Goal: Task Accomplishment & Management: Complete application form

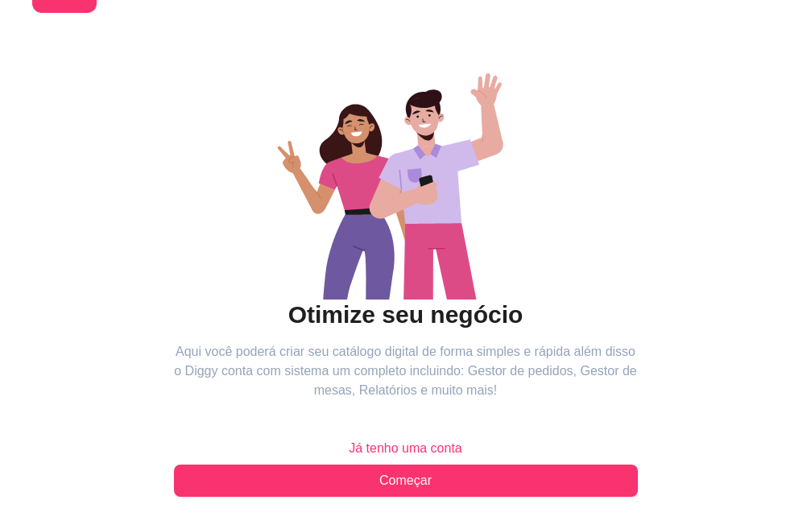
scroll to position [191, 0]
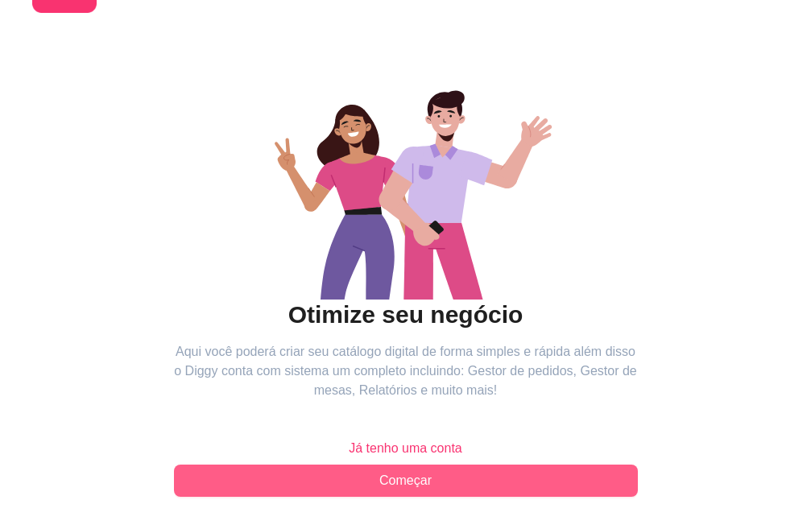
click at [379, 471] on span "Começar" at bounding box center [405, 480] width 52 height 19
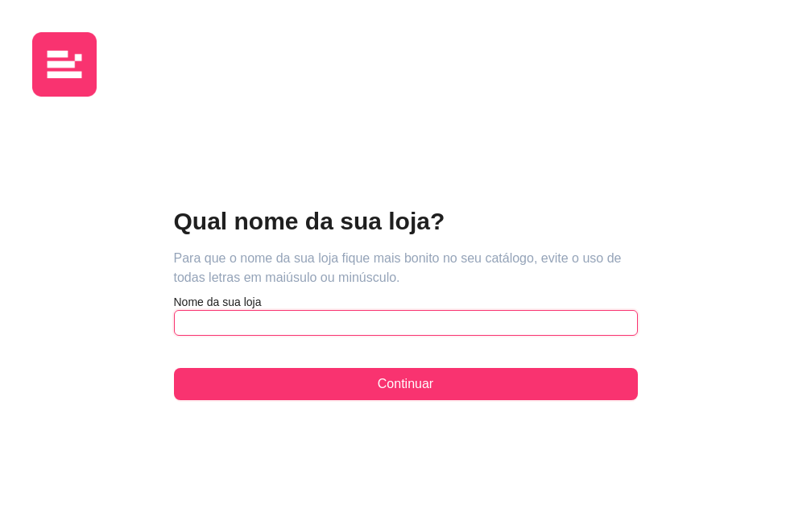
click at [174, 310] on input "text" at bounding box center [406, 323] width 464 height 26
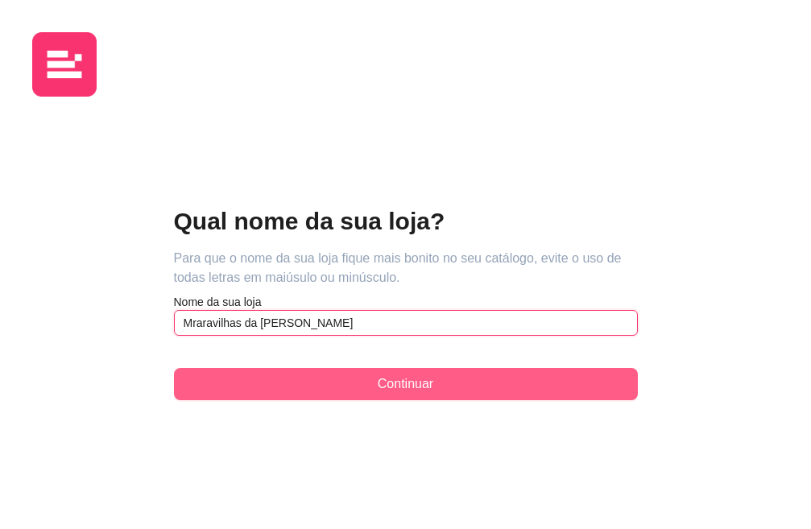
type input "Mraravilhas da [PERSON_NAME]"
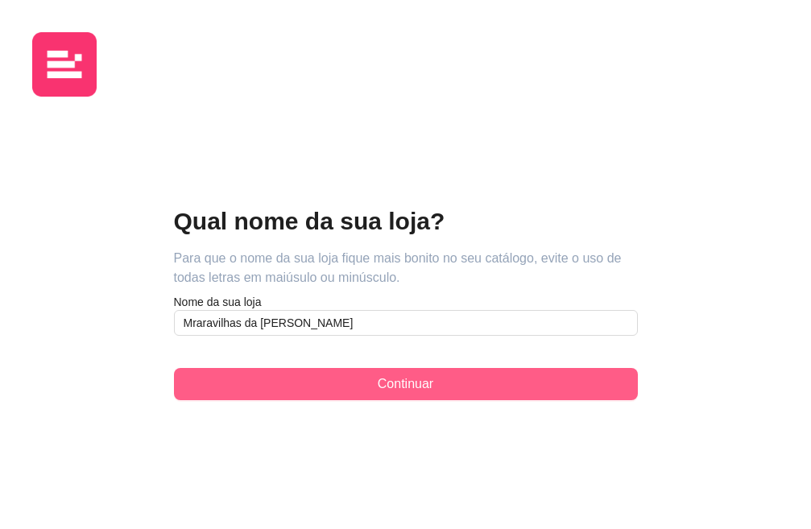
click at [276, 368] on button "Continuar" at bounding box center [406, 384] width 464 height 32
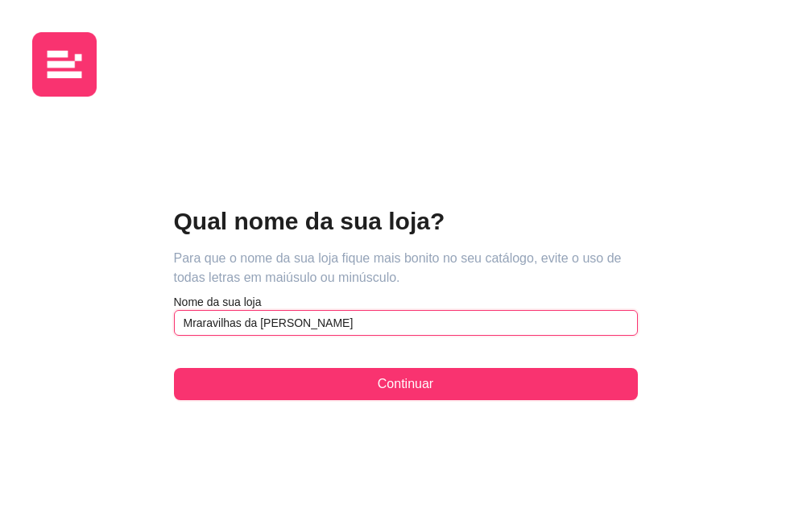
click at [174, 310] on input "Mraravilhas da [PERSON_NAME]" at bounding box center [406, 323] width 464 height 26
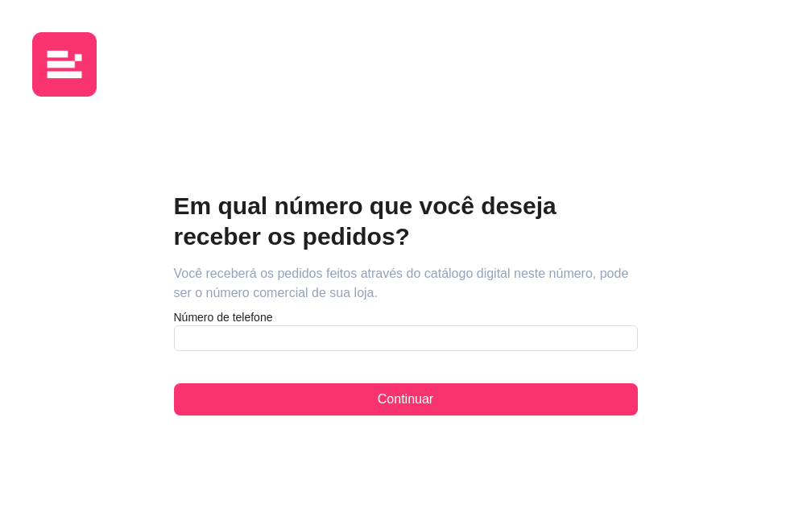
scroll to position [185, 0]
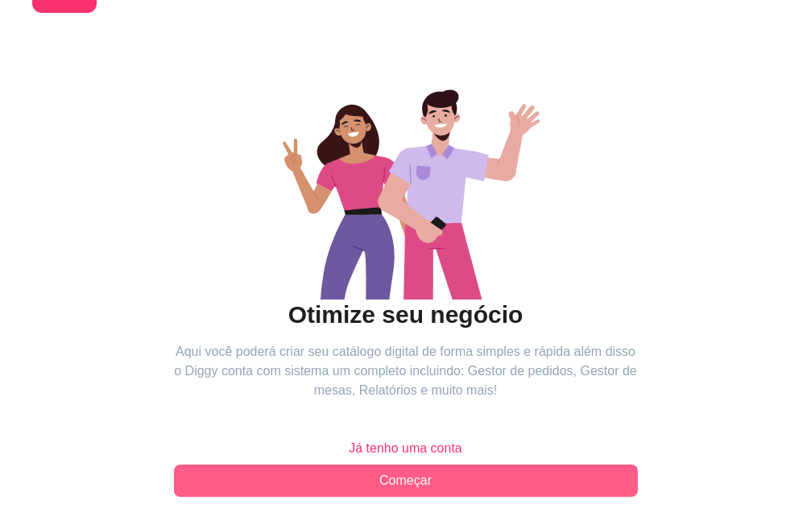
click at [379, 471] on span "Começar" at bounding box center [405, 480] width 52 height 19
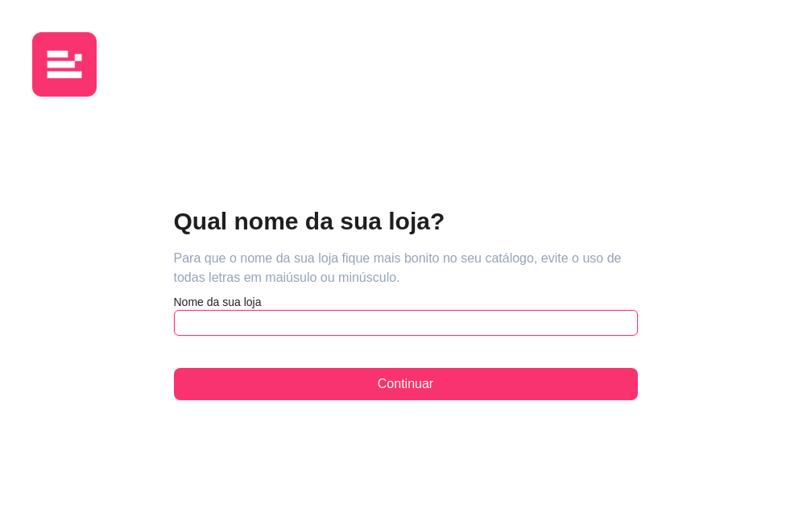
click at [174, 310] on input "text" at bounding box center [406, 323] width 464 height 26
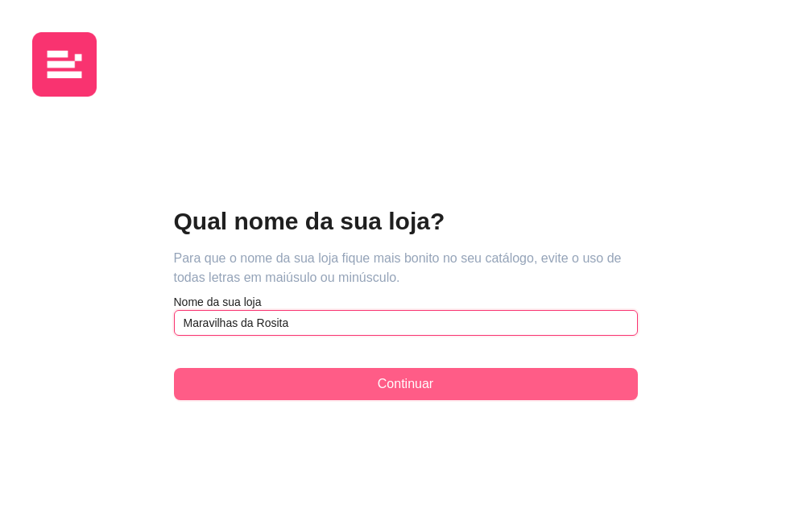
type input "Maravilhas da Rosita"
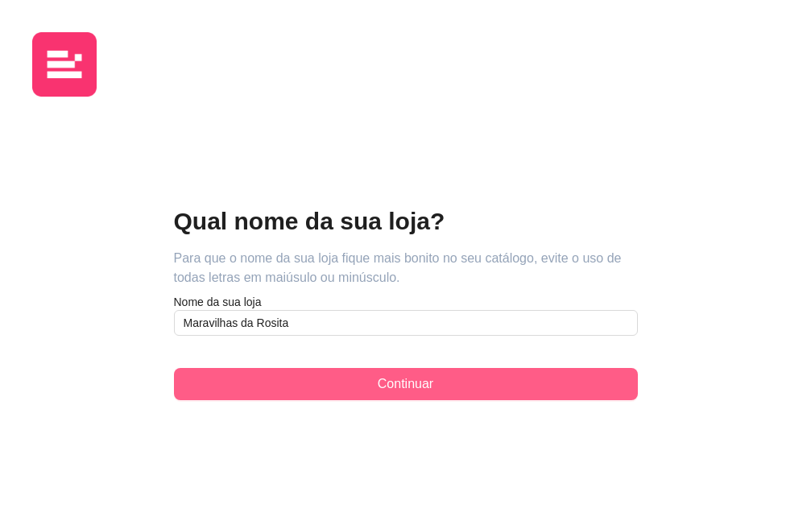
click at [378, 374] on span "Continuar" at bounding box center [406, 383] width 56 height 19
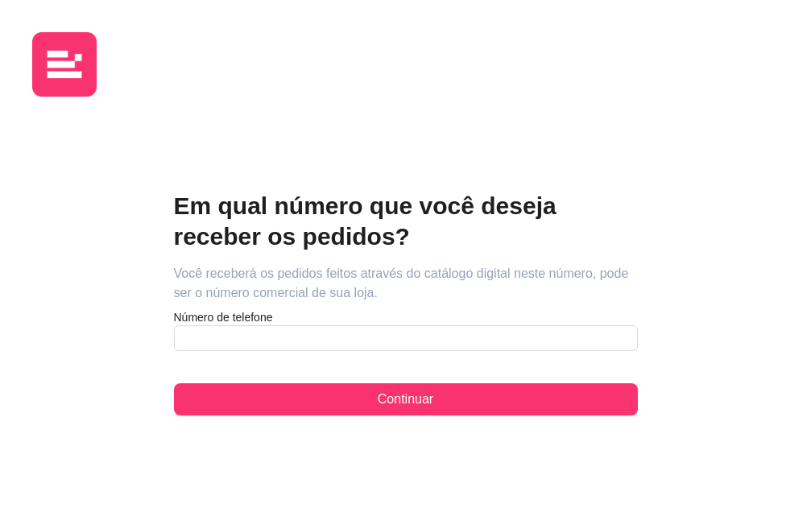
scroll to position [185, 0]
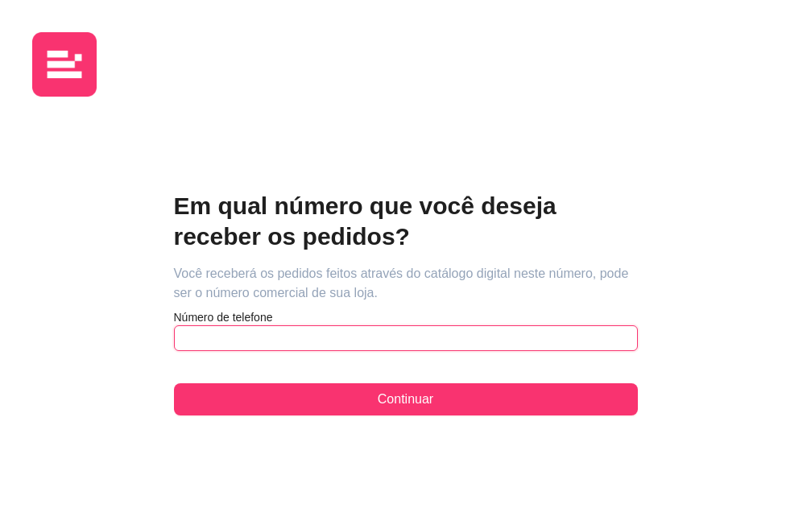
click at [174, 325] on input "text" at bounding box center [406, 338] width 464 height 26
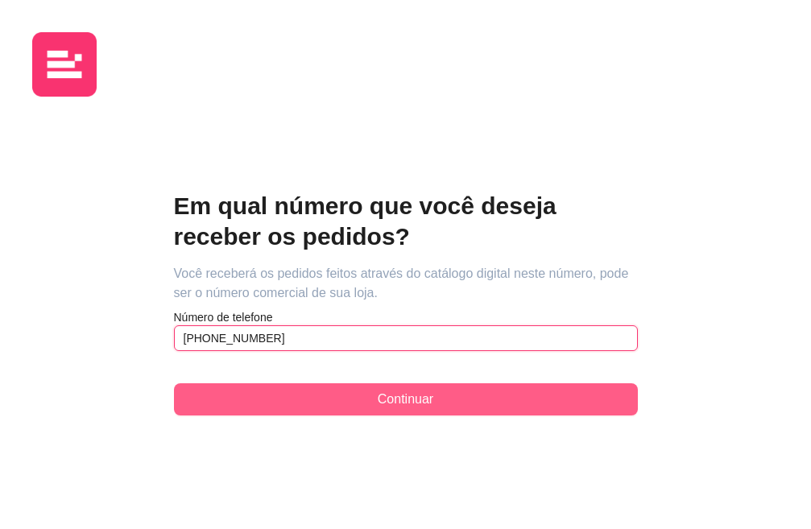
type input "[PHONE_NUMBER]"
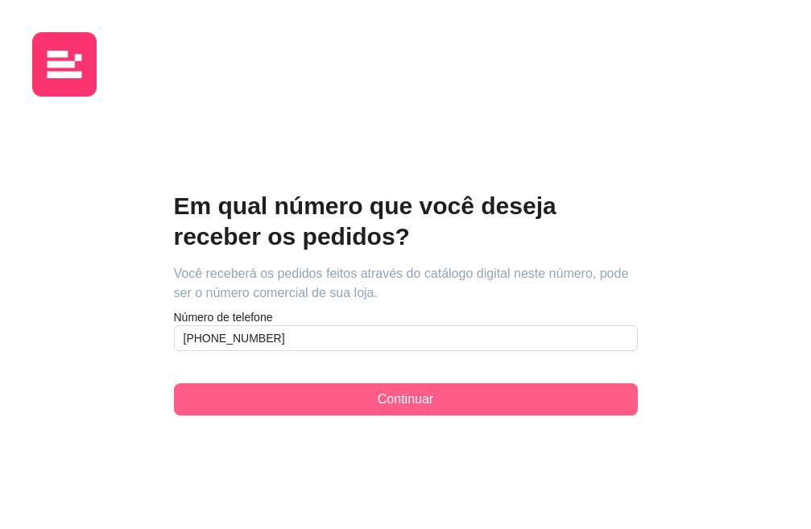
click at [174, 383] on button "Continuar" at bounding box center [406, 399] width 464 height 32
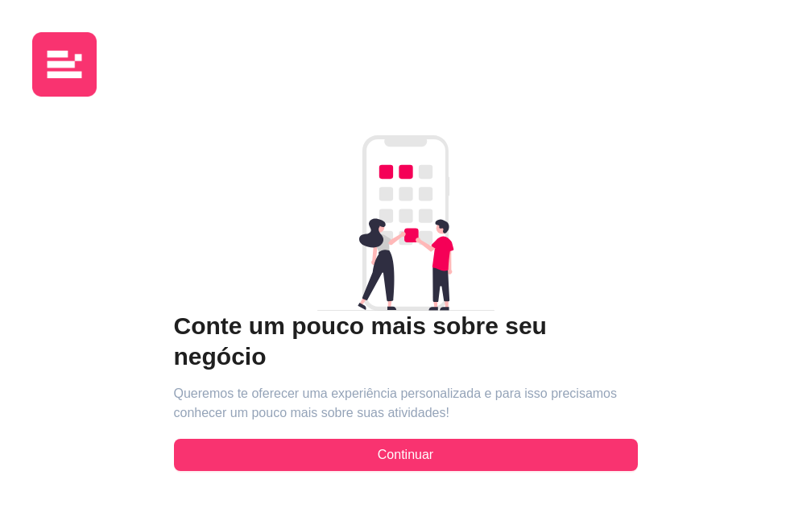
scroll to position [120, 0]
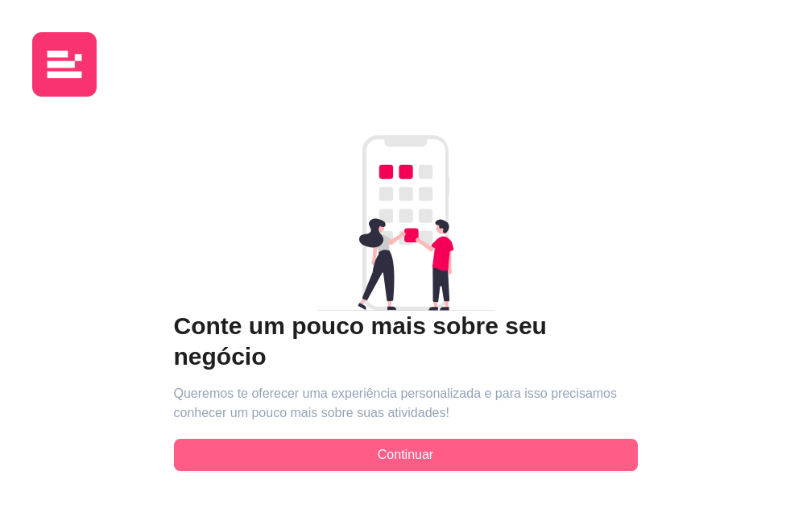
click at [378, 448] on span "Continuar" at bounding box center [406, 454] width 56 height 19
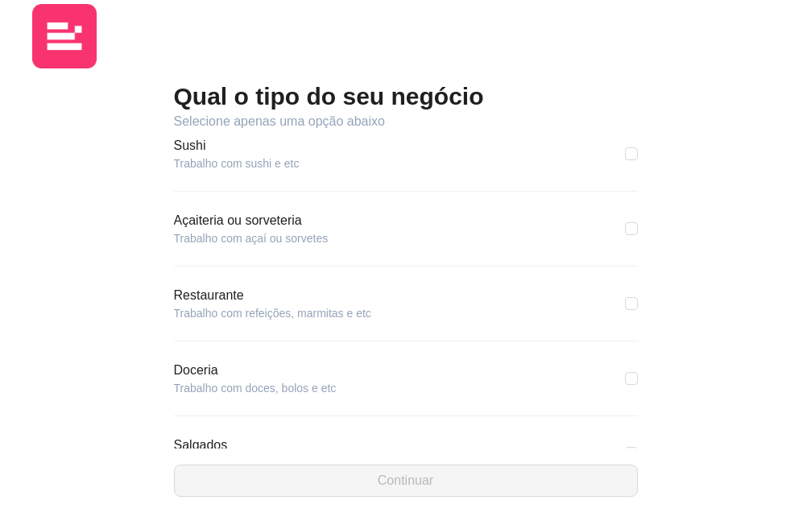
scroll to position [242, 0]
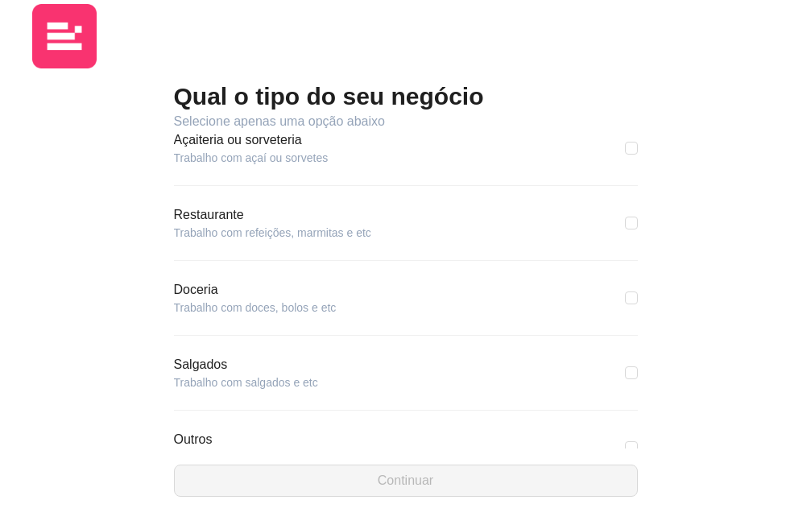
click at [174, 316] on article "Trabalho com doces, bolos e etc" at bounding box center [255, 308] width 163 height 16
click at [174, 300] on article "Doceria" at bounding box center [255, 289] width 163 height 19
click at [625, 304] on input "checkbox" at bounding box center [631, 297] width 13 height 13
checkbox input "true"
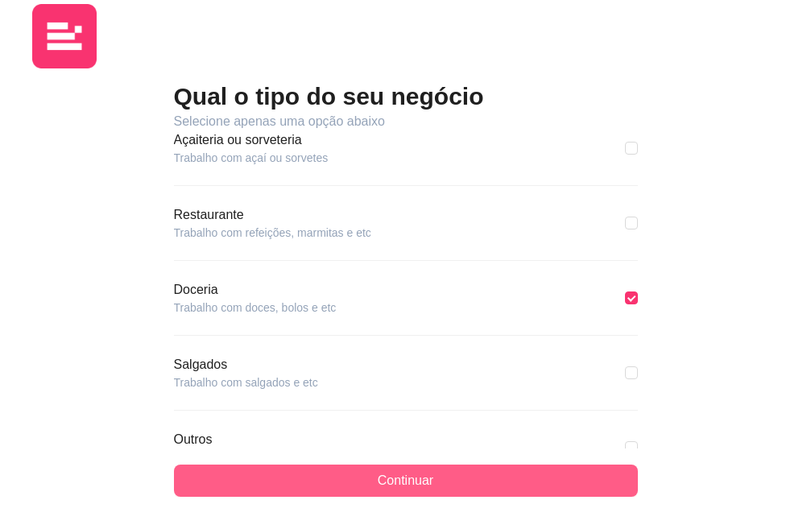
click at [378, 490] on span "Continuar" at bounding box center [406, 480] width 56 height 19
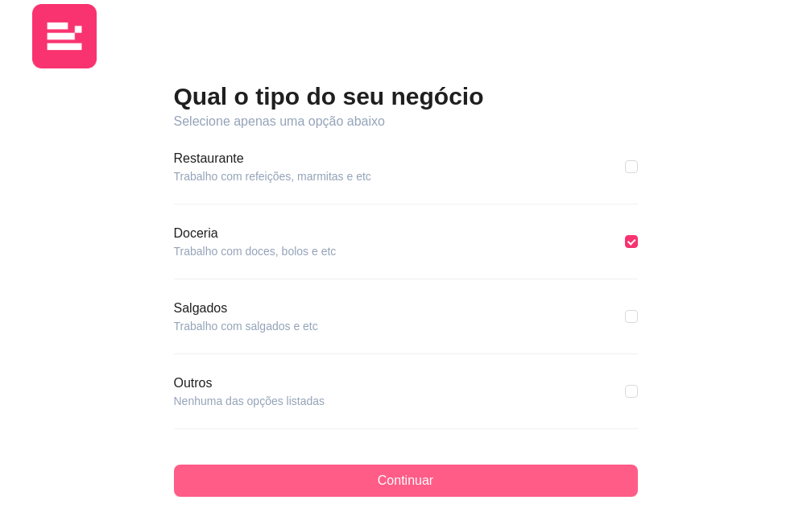
scroll to position [191, 0]
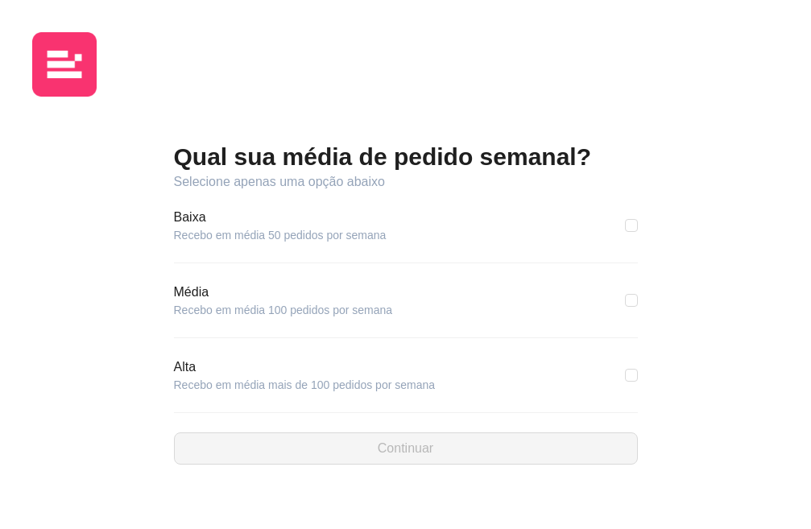
click at [216, 390] on div "Qual sua média de pedido semanal? Selecione apenas uma opção abaixo [GEOGRAPHIC…" at bounding box center [405, 302] width 746 height 387
click at [218, 227] on article "Recebo em média 50 pedidos por semana" at bounding box center [280, 235] width 213 height 16
click at [625, 219] on input "checkbox" at bounding box center [631, 225] width 13 height 13
checkbox input "true"
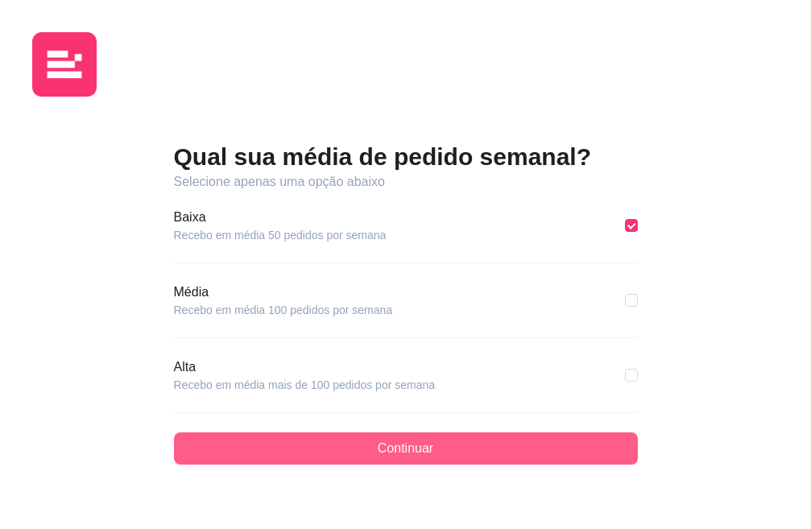
click at [265, 432] on button "Continuar" at bounding box center [406, 448] width 464 height 32
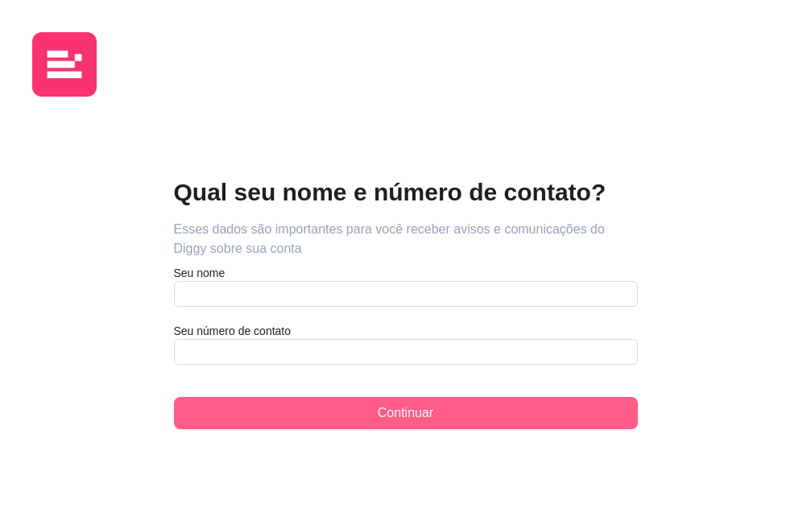
scroll to position [110, 0]
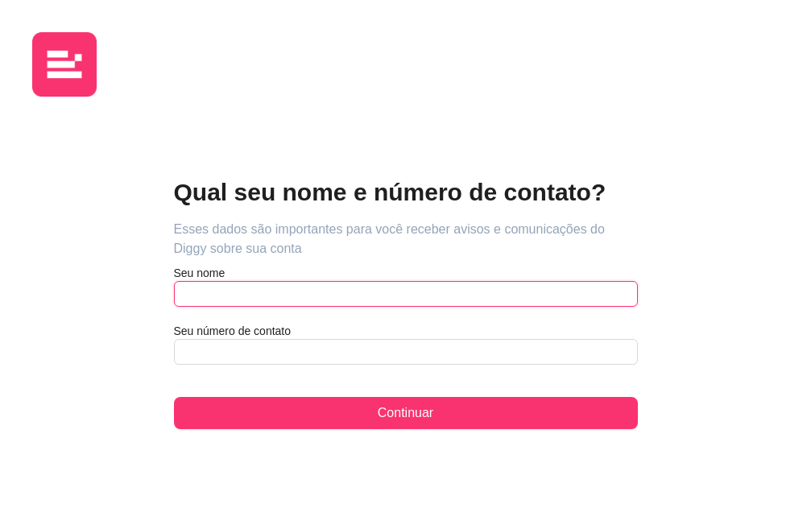
click at [174, 287] on input "text" at bounding box center [406, 294] width 464 height 26
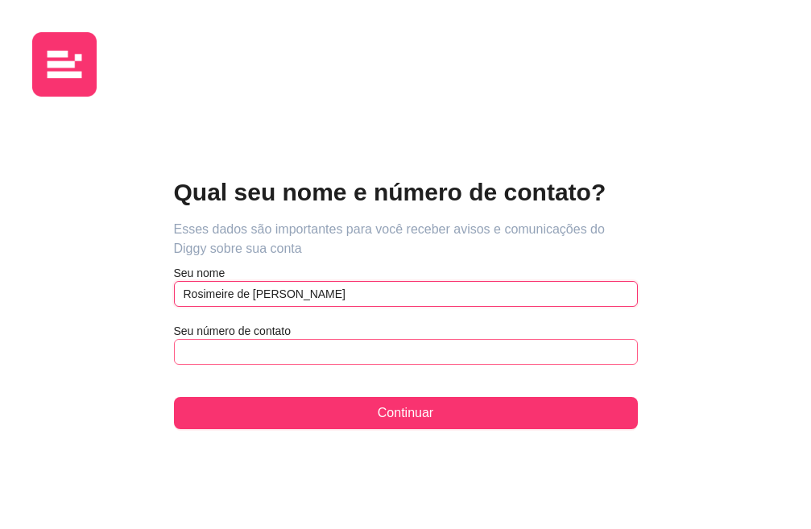
type input "Rosimeire de [PERSON_NAME]"
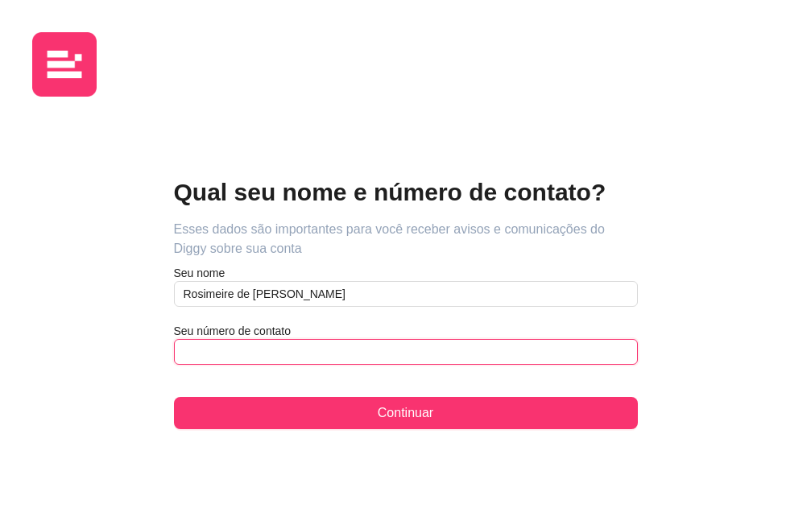
click at [174, 357] on input "text" at bounding box center [406, 352] width 464 height 26
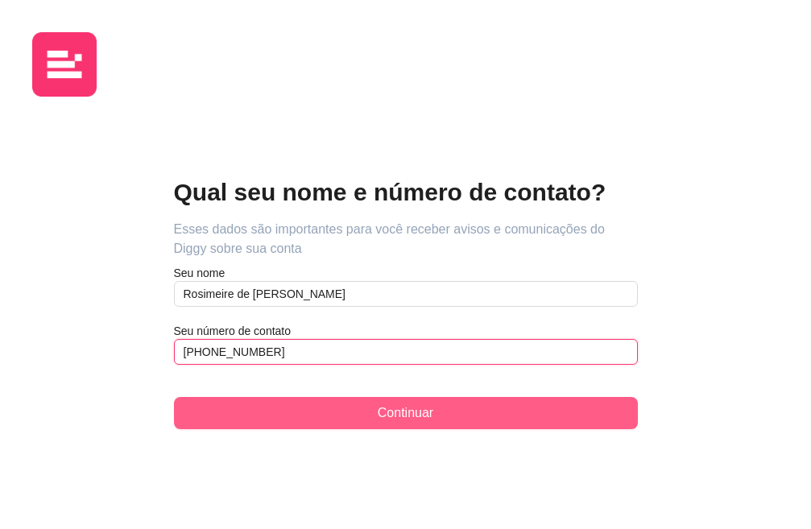
type input "[PHONE_NUMBER]"
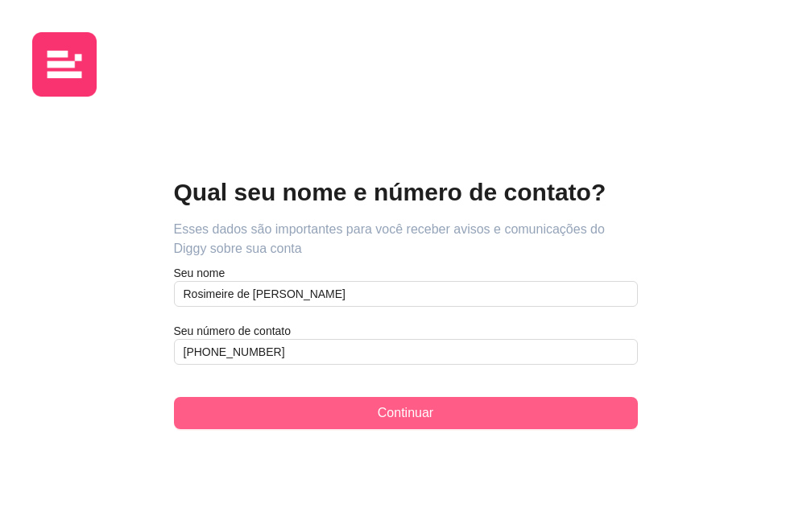
click at [378, 415] on span "Continuar" at bounding box center [406, 412] width 56 height 19
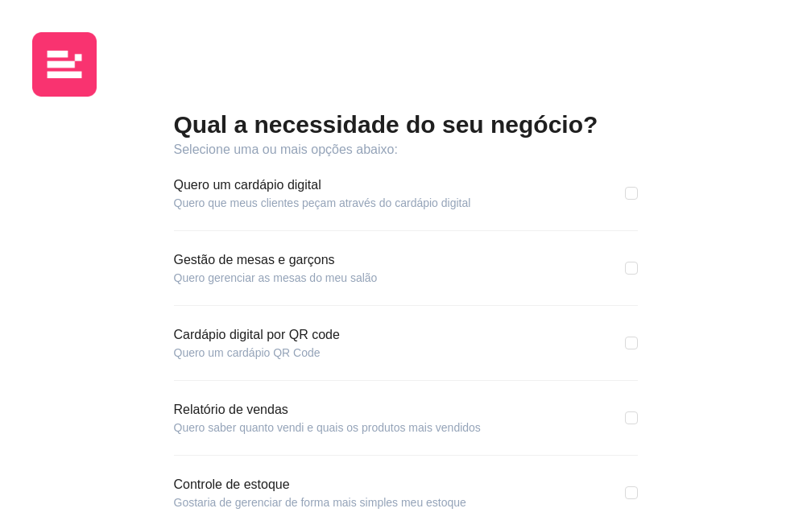
click at [248, 211] on article "Quero que meus clientes peçam através do cardápio digital" at bounding box center [322, 203] width 297 height 16
click at [0, 0] on div "QR Code Tenha seu cardápio na mesa ou em panfletos para acesso rápido dos seus …" at bounding box center [0, 0] width 0 height 0
click at [330, 211] on div "Quero um cardápio digital Quero que meus clientes peçam através do cardápio dig…" at bounding box center [406, 193] width 464 height 35
click at [395, 216] on div "Qual a necessidade do seu negócio? Selecione uma ou mais opções abaixo: Quero u…" at bounding box center [405, 344] width 811 height 689
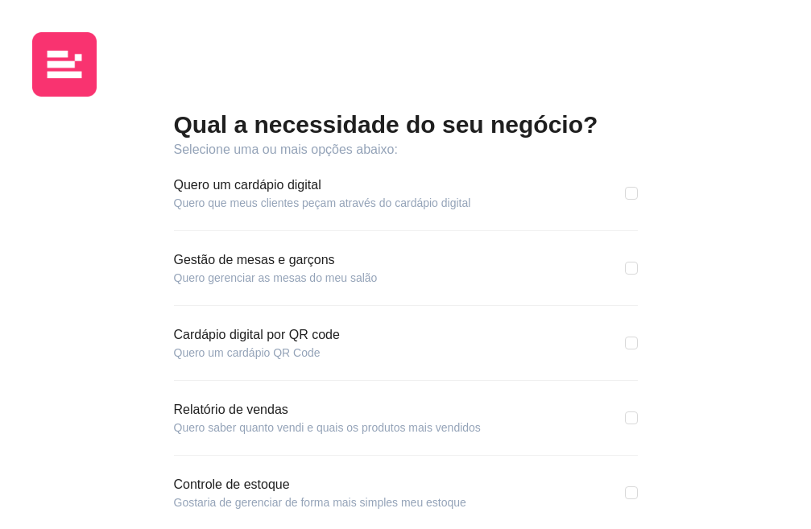
click at [0, 0] on div "QR Code Tenha seu cardápio na mesa ou em panfletos para acesso rápido dos seus …" at bounding box center [0, 0] width 0 height 0
click at [259, 195] on article "Quero um cardápio digital" at bounding box center [322, 185] width 297 height 19
click at [174, 211] on article "Quero que meus clientes peçam através do cardápio digital" at bounding box center [322, 203] width 297 height 16
click at [343, 211] on div "Quero um cardápio digital Quero que meus clientes peçam através do cardápio dig…" at bounding box center [406, 193] width 464 height 35
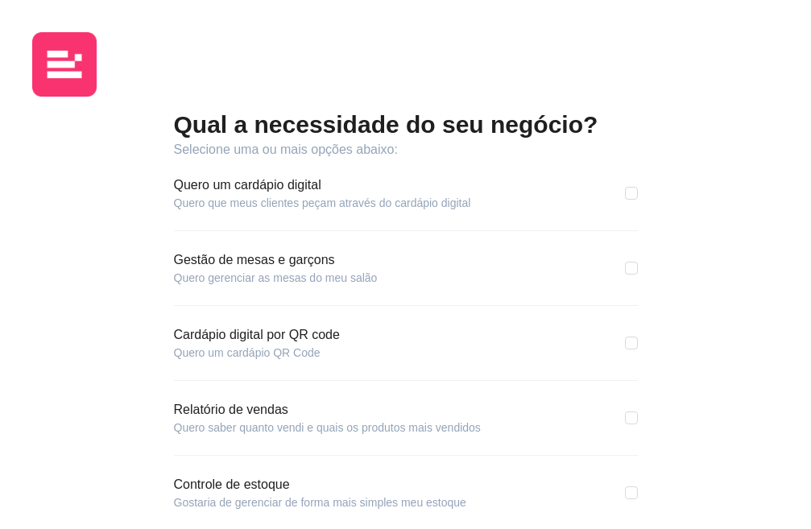
click at [174, 211] on article "Quero que meus clientes peçam através do cardápio digital" at bounding box center [322, 203] width 297 height 16
drag, startPoint x: 68, startPoint y: 217, endPoint x: 223, endPoint y: 217, distance: 155.4
click at [174, 195] on article "Quero um cardápio digital" at bounding box center [322, 185] width 297 height 19
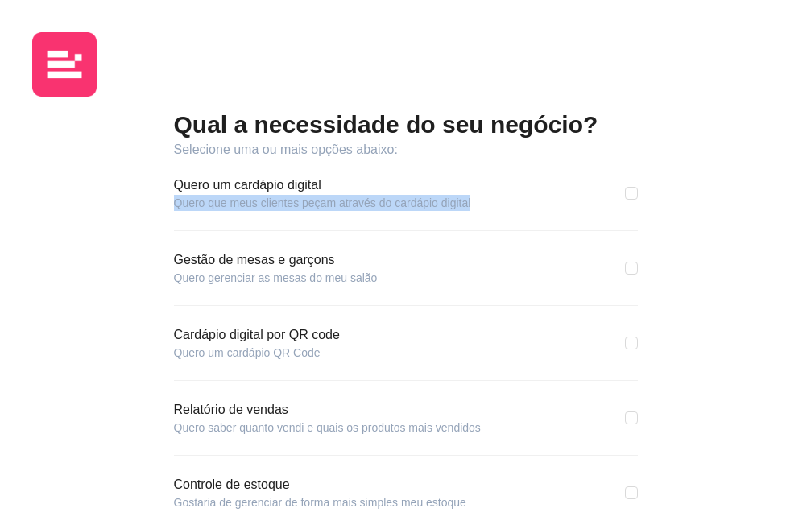
click at [344, 211] on div "Quero um cardápio digital Quero que meus clientes peçam através do cardápio dig…" at bounding box center [406, 193] width 464 height 35
click at [399, 224] on div "Qual a necessidade do seu negócio? Selecione uma ou mais opções abaixo: Quero u…" at bounding box center [405, 344] width 811 height 689
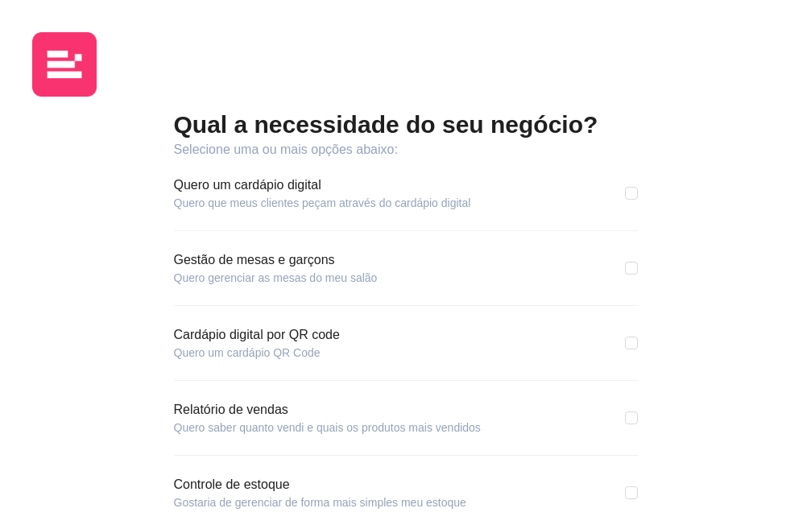
click at [0, 0] on div "QR Code Tenha seu cardápio na mesa ou em panfletos para acesso rápido dos seus …" at bounding box center [0, 0] width 0 height 0
click at [345, 211] on div "Quero um cardápio digital Quero que meus clientes peçam através do cardápio dig…" at bounding box center [406, 193] width 464 height 35
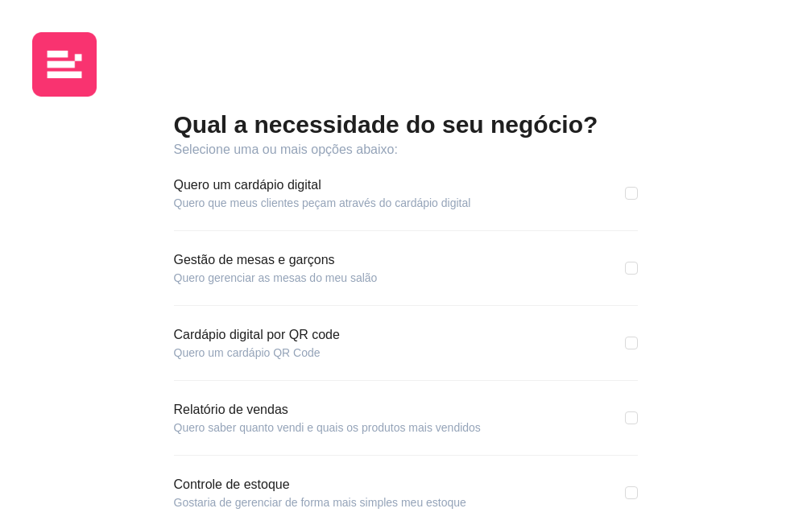
drag, startPoint x: 398, startPoint y: 236, endPoint x: 432, endPoint y: 235, distance: 34.6
click at [426, 236] on div "Qual a necessidade do seu negócio? Selecione uma ou mais opções abaixo: Quero u…" at bounding box center [405, 344] width 811 height 689
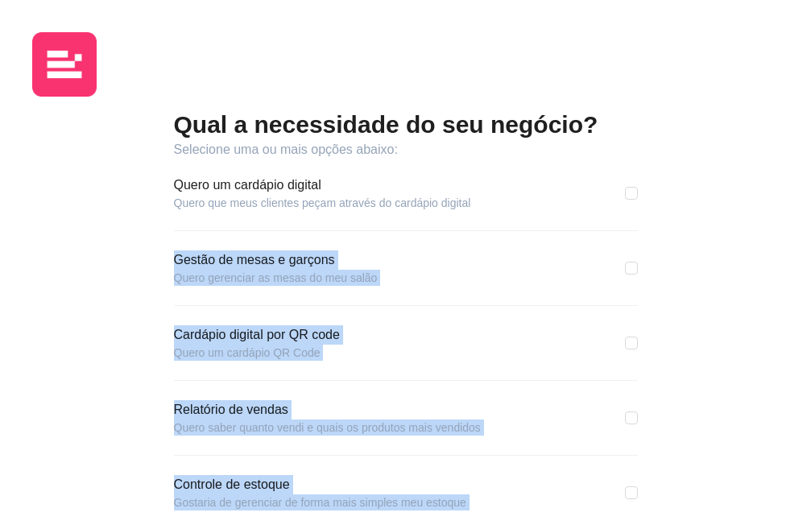
click at [0, 0] on div "QR Code Tenha seu cardápio na mesa ou em panfletos para acesso rápido dos seus …" at bounding box center [0, 0] width 0 height 0
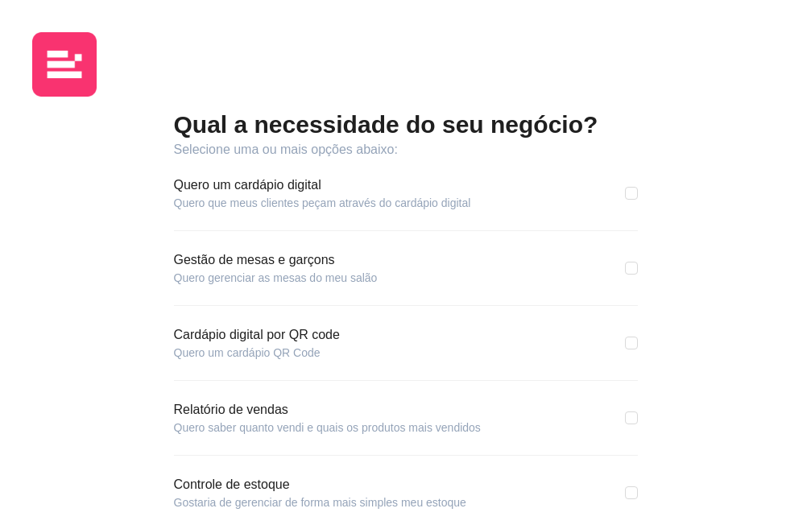
click at [0, 0] on div "QR Code Tenha seu cardápio na mesa ou em panfletos para acesso rápido dos seus …" at bounding box center [0, 0] width 0 height 0
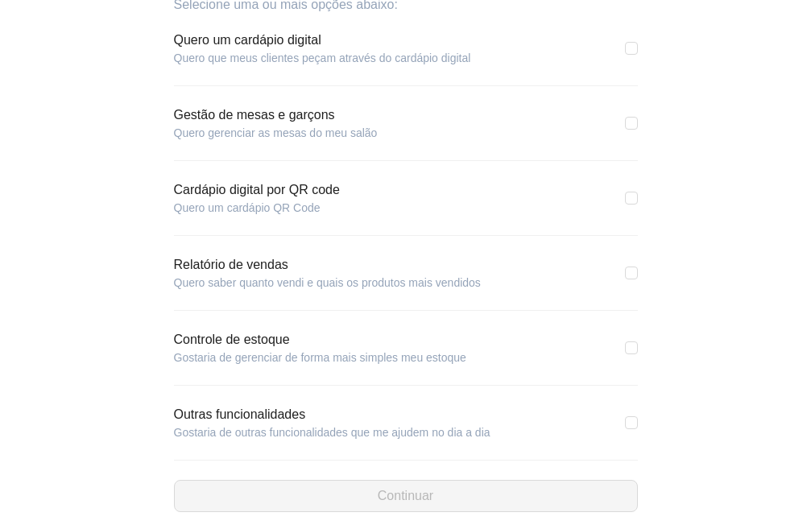
scroll to position [161, 0]
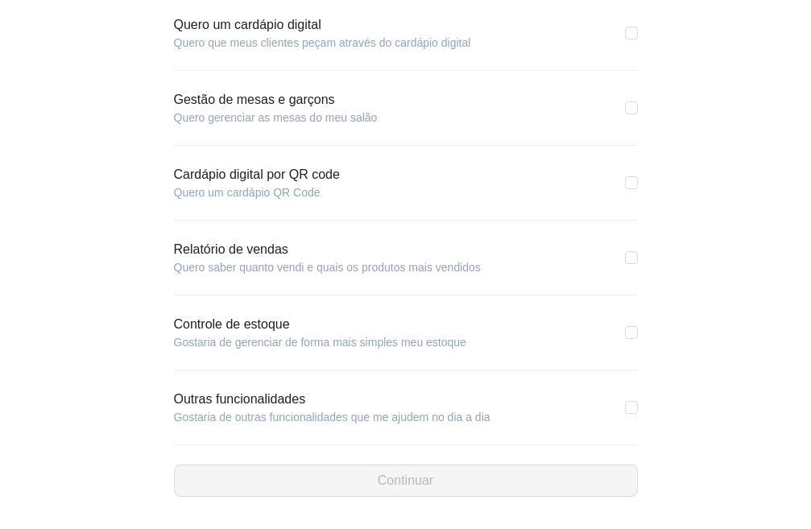
click at [213, 200] on div "Cardápio digital por QR code Quero um cardápio QR Code" at bounding box center [406, 182] width 464 height 35
click at [388, 200] on div "Qual a necessidade do seu negócio? Selecione uma ou mais opções abaixo: Quero u…" at bounding box center [405, 184] width 811 height 689
drag, startPoint x: 444, startPoint y: 203, endPoint x: 381, endPoint y: 275, distance: 95.9
click at [0, 0] on div "Link da loja Seu cliente acessa seu link e faz o pedido sem complicações de cad…" at bounding box center [0, 0] width 0 height 0
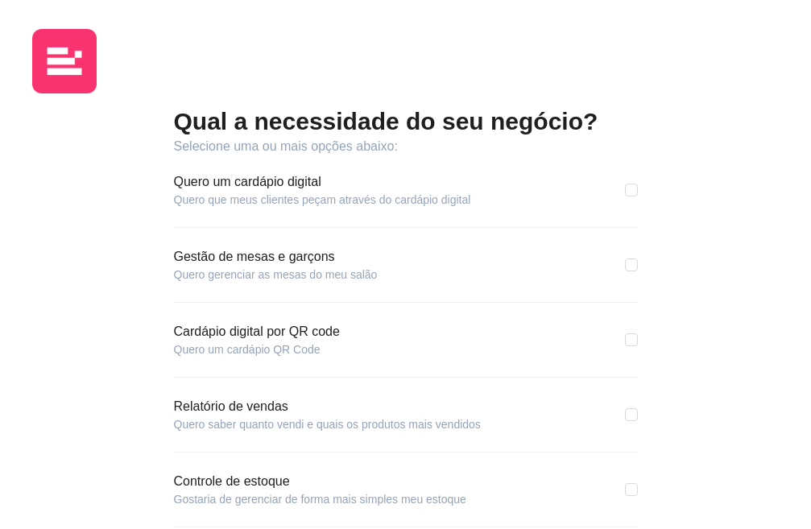
scroll to position [0, 0]
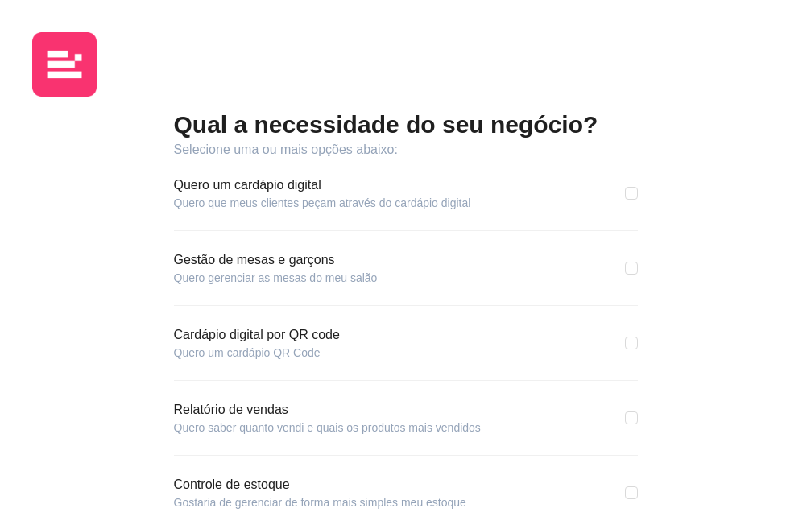
click at [174, 195] on article "Quero um cardápio digital" at bounding box center [322, 185] width 297 height 19
click at [298, 211] on article "Quero que meus clientes peçam através do cardápio digital" at bounding box center [322, 203] width 297 height 16
drag, startPoint x: 361, startPoint y: 233, endPoint x: 386, endPoint y: 228, distance: 25.6
click at [372, 211] on div "Quero um cardápio digital Quero que meus clientes peçam através do cardápio dig…" at bounding box center [406, 193] width 464 height 35
click at [395, 226] on div "Qual a necessidade do seu negócio? Selecione uma ou mais opções abaixo: Quero u…" at bounding box center [405, 344] width 811 height 689
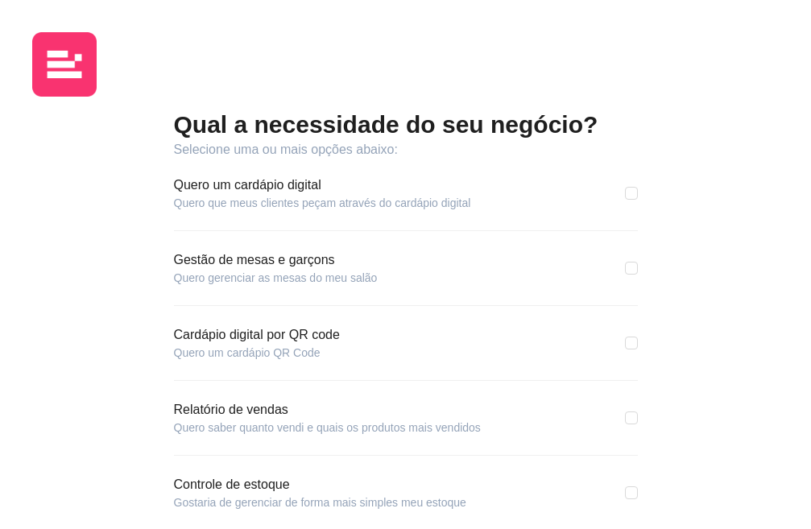
click at [0, 0] on div "QR Code Tenha seu cardápio na mesa ou em panfletos para acesso rápido dos seus …" at bounding box center [0, 0] width 0 height 0
click at [625, 200] on input "checkbox" at bounding box center [631, 193] width 13 height 13
checkbox input "true"
click at [351, 361] on div "Cardápio digital por QR code Quero um cardápio QR Code" at bounding box center [406, 342] width 464 height 35
click at [368, 361] on div "Cardápio digital por QR code Quero um cardápio QR Code" at bounding box center [406, 342] width 464 height 35
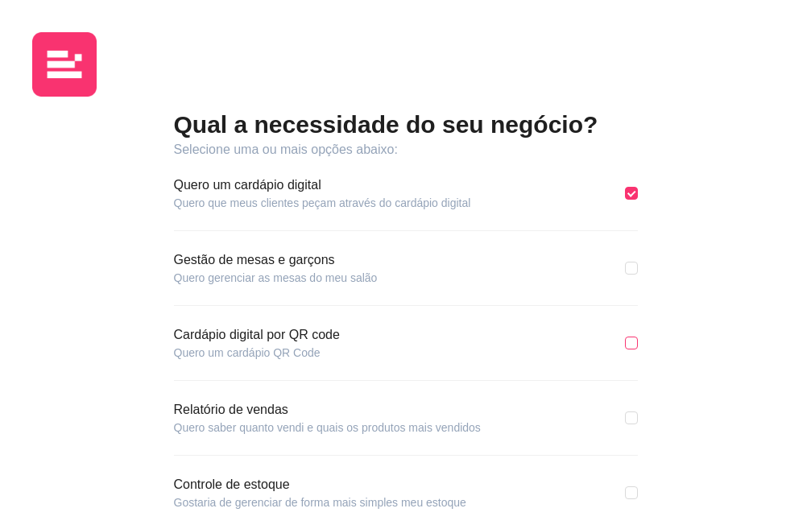
click at [625, 349] on input "checkbox" at bounding box center [631, 343] width 13 height 13
checkbox input "true"
click at [625, 424] on input "checkbox" at bounding box center [631, 417] width 13 height 13
checkbox input "true"
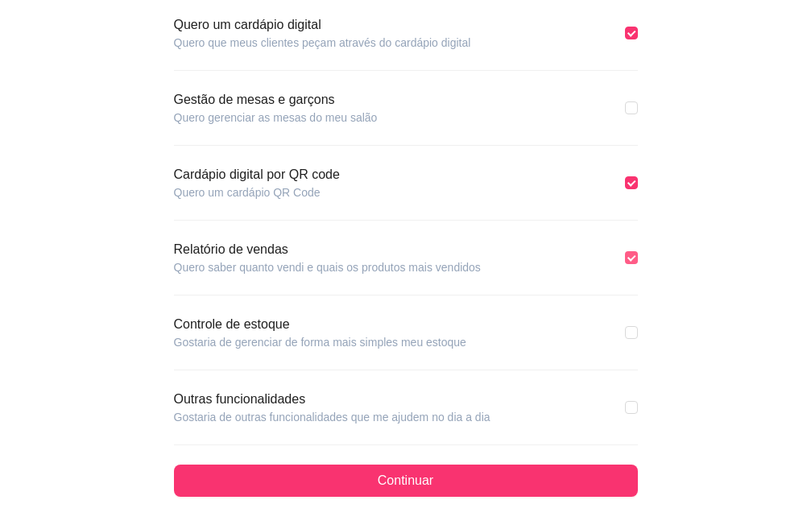
scroll to position [191, 0]
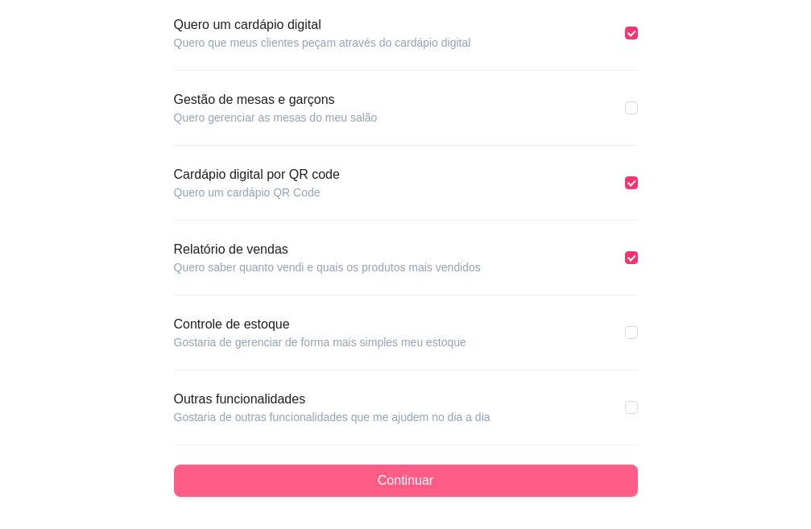
click at [378, 483] on span "Continuar" at bounding box center [406, 480] width 56 height 19
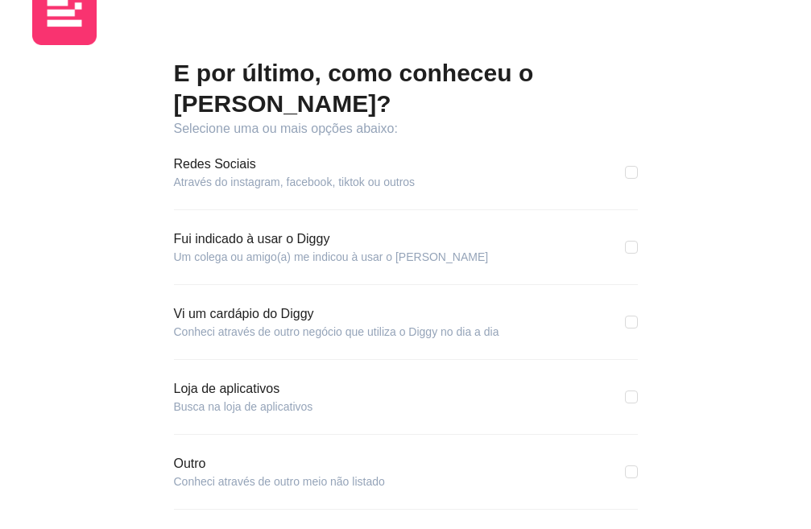
scroll to position [81, 0]
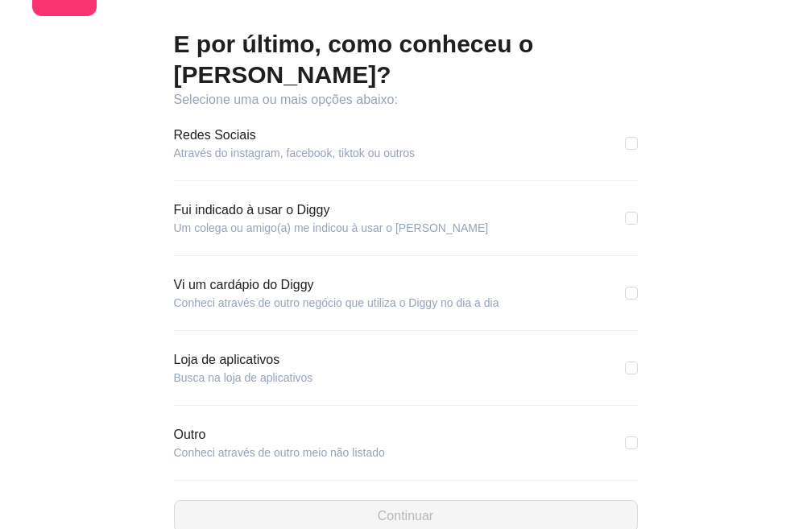
click at [397, 176] on div "E por último, como conheceu o [PERSON_NAME]? Selecione uma ou mais opções abaix…" at bounding box center [405, 241] width 811 height 645
click at [381, 189] on div "E por último, como conheceu o [PERSON_NAME]? Selecione uma ou mais opções abaix…" at bounding box center [405, 241] width 811 height 645
click at [363, 161] on div "Redes Sociais Através do instagram, facebook, tiktok ou outros" at bounding box center [406, 143] width 464 height 35
click at [322, 161] on div "Redes Sociais Através do instagram, facebook, tiktok ou outros" at bounding box center [406, 143] width 464 height 35
click at [289, 161] on div "Redes Sociais Através do instagram, facebook, tiktok ou outros" at bounding box center [406, 143] width 464 height 35
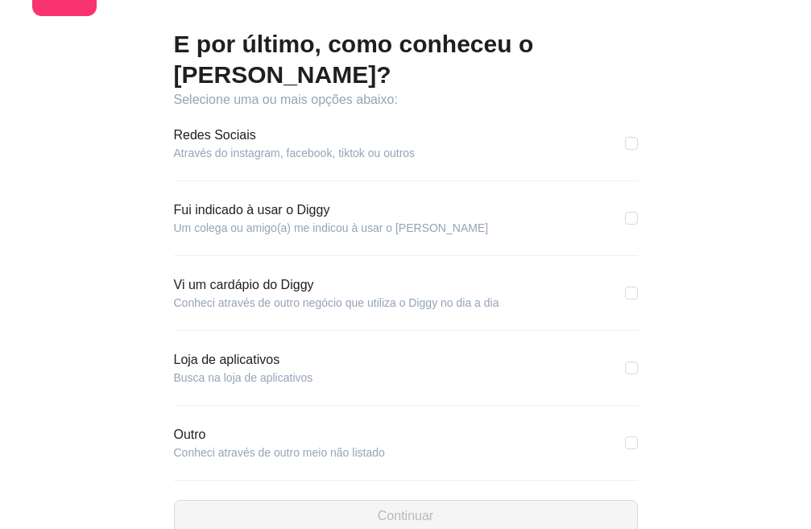
click at [307, 161] on div "Redes Sociais Através do instagram, facebook, tiktok ou outros" at bounding box center [406, 143] width 464 height 35
click at [329, 161] on div "Redes Sociais Através do instagram, facebook, tiktok ou outros" at bounding box center [406, 143] width 464 height 35
click at [351, 161] on div "Redes Sociais Através do instagram, facebook, tiktok ou outros" at bounding box center [406, 143] width 464 height 35
drag, startPoint x: 262, startPoint y: 189, endPoint x: 385, endPoint y: 191, distance: 122.4
click at [385, 191] on div "E por último, como conheceu o [PERSON_NAME]? Selecione uma ou mais opções abaix…" at bounding box center [405, 241] width 811 height 645
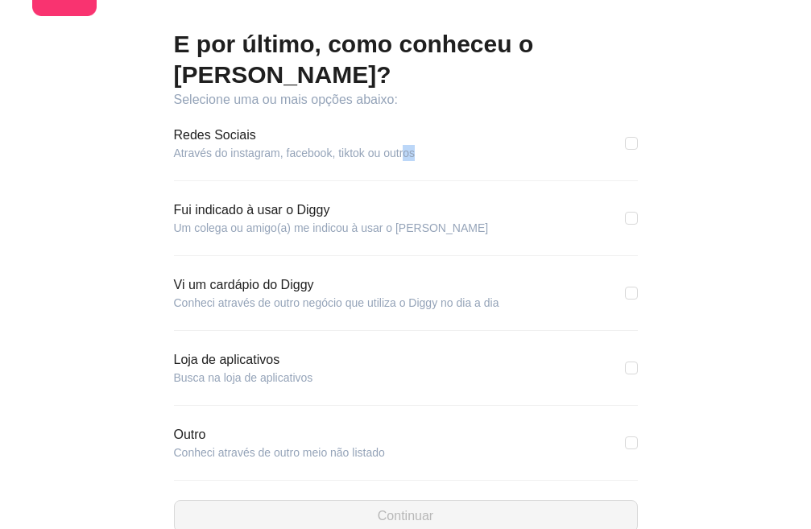
click at [385, 191] on div "E por último, como conheceu o [PERSON_NAME]? Selecione uma ou mais opções abaix…" at bounding box center [405, 241] width 811 height 645
click at [355, 161] on div "Redes Sociais Através do instagram, facebook, tiktok ou outros" at bounding box center [406, 143] width 464 height 35
click at [625, 152] on label at bounding box center [631, 143] width 13 height 18
click at [625, 150] on input "checkbox" at bounding box center [631, 143] width 13 height 13
checkbox input "true"
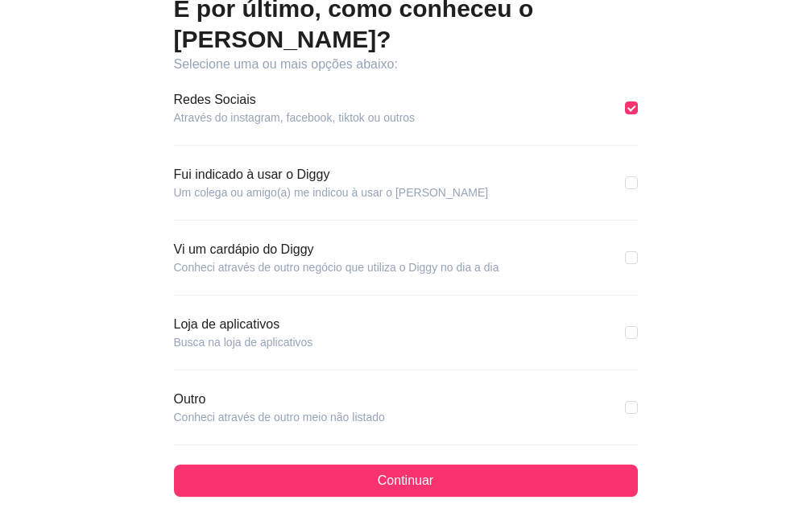
scroll to position [191, 0]
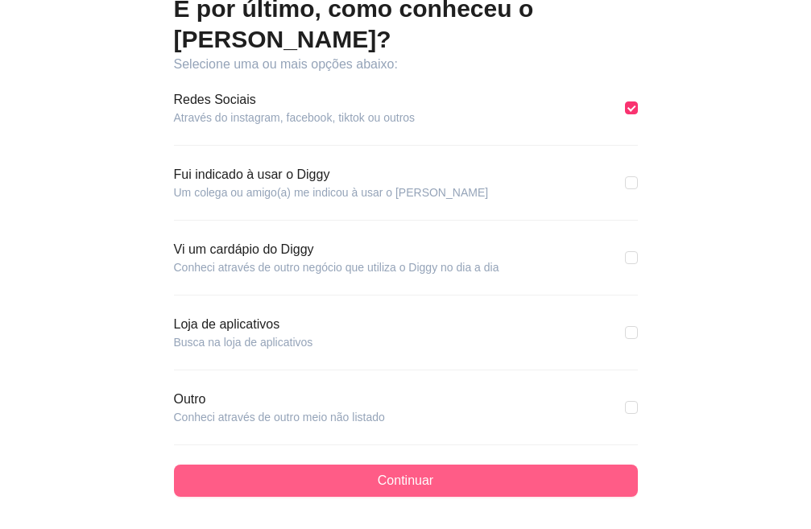
click at [378, 471] on span "Continuar" at bounding box center [406, 480] width 56 height 19
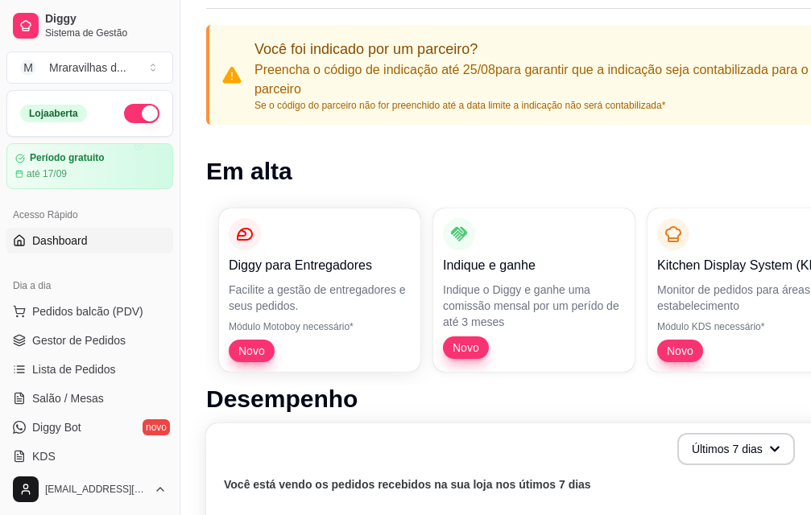
scroll to position [80, 0]
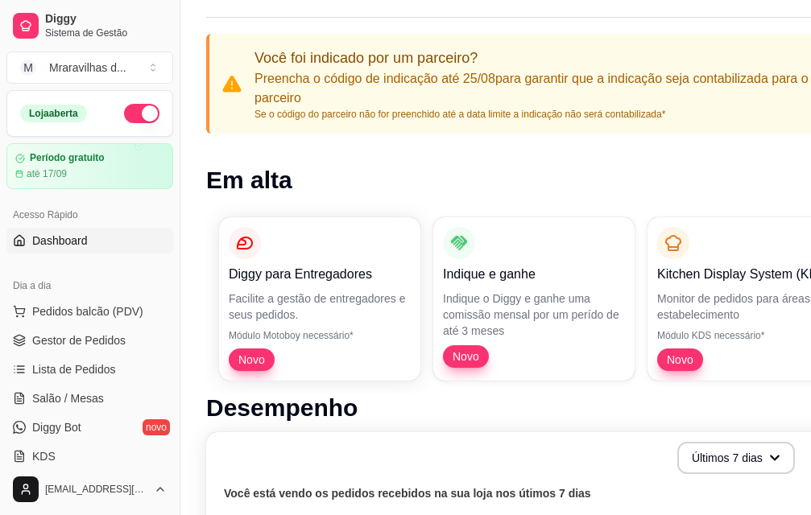
click at [254, 359] on span "Novo" at bounding box center [251, 360] width 39 height 16
click at [262, 272] on p "Diggy para Entregadores" at bounding box center [320, 274] width 182 height 19
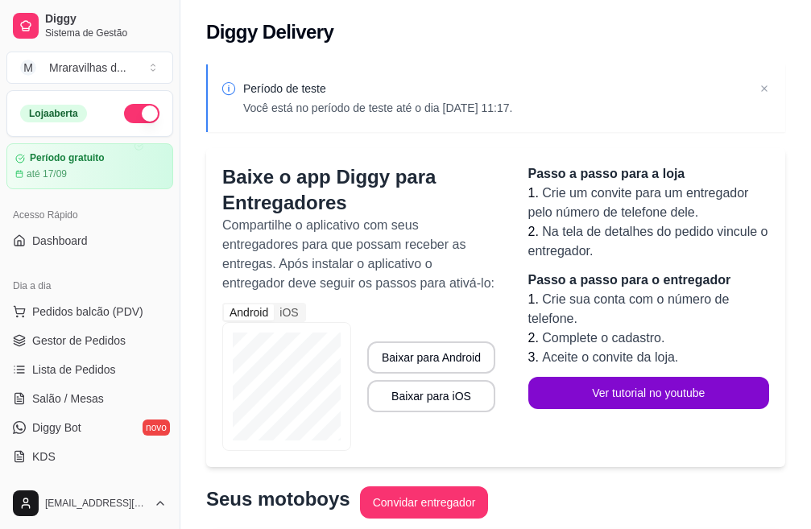
click at [358, 346] on div "Android iOS Baixar para Android Baixar para iOS" at bounding box center [359, 377] width 274 height 148
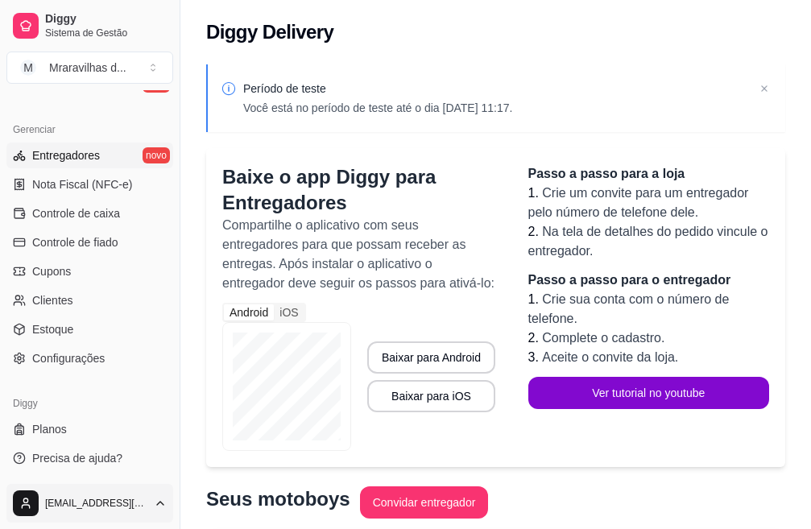
click at [64, 502] on html "Diggy Sistema de Gestão M Mraravilhas d ... Loja aberta Período gratuito até 17…" at bounding box center [405, 264] width 811 height 529
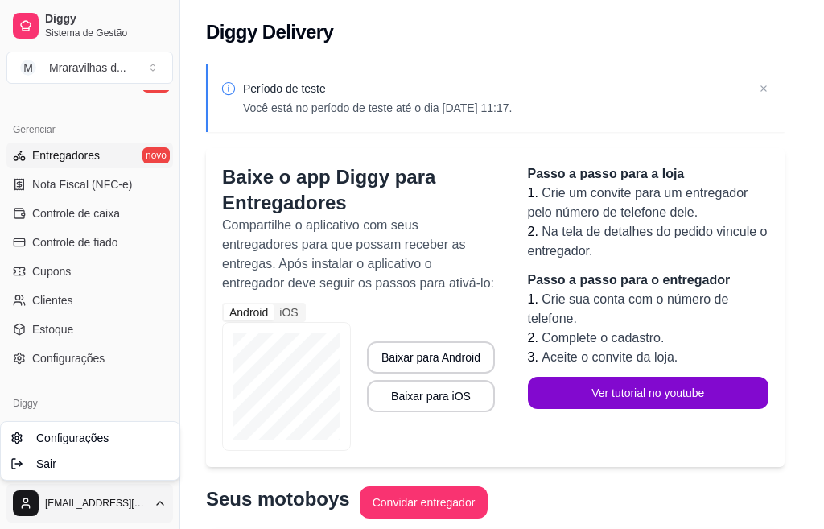
click at [495, 14] on html "Diggy Sistema de Gestão M Mraravilhas d ... Loja aberta Período gratuito até 17…" at bounding box center [412, 264] width 824 height 529
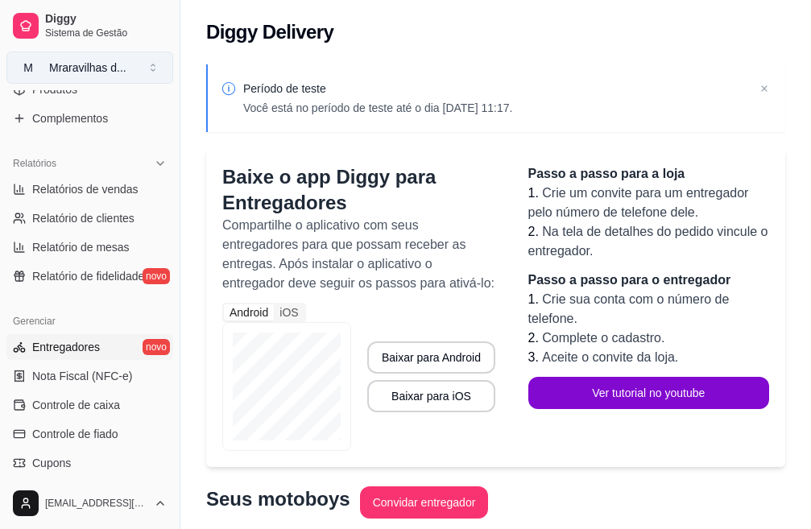
scroll to position [388, 0]
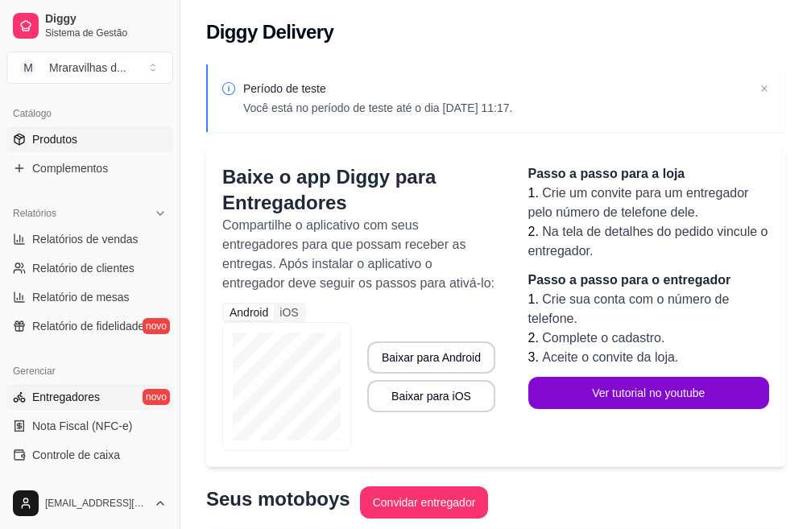
click at [56, 141] on span "Produtos" at bounding box center [54, 139] width 45 height 16
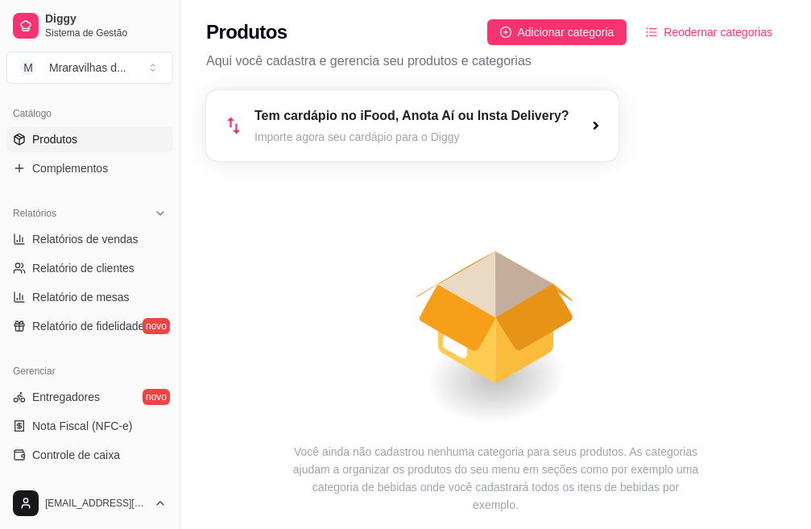
click at [411, 199] on icon "animation" at bounding box center [495, 302] width 579 height 282
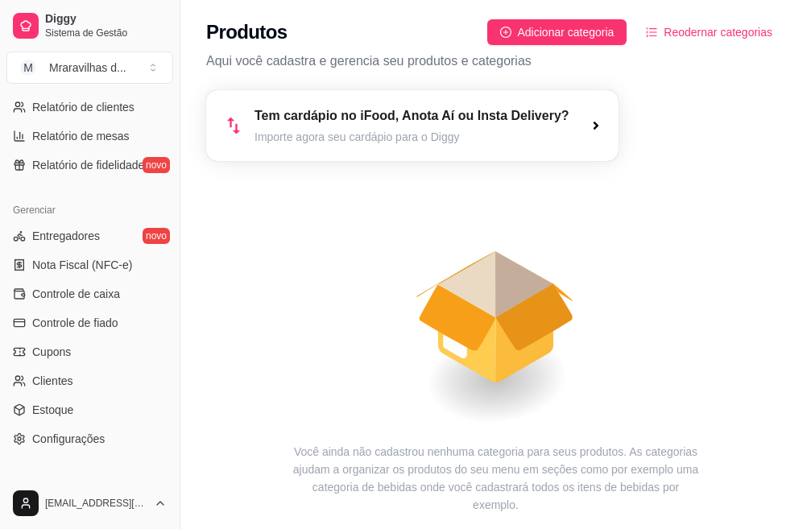
click at [495, 165] on icon "animation" at bounding box center [495, 302] width 579 height 282
click at [589, 32] on span "Adicionar categoria" at bounding box center [566, 32] width 97 height 18
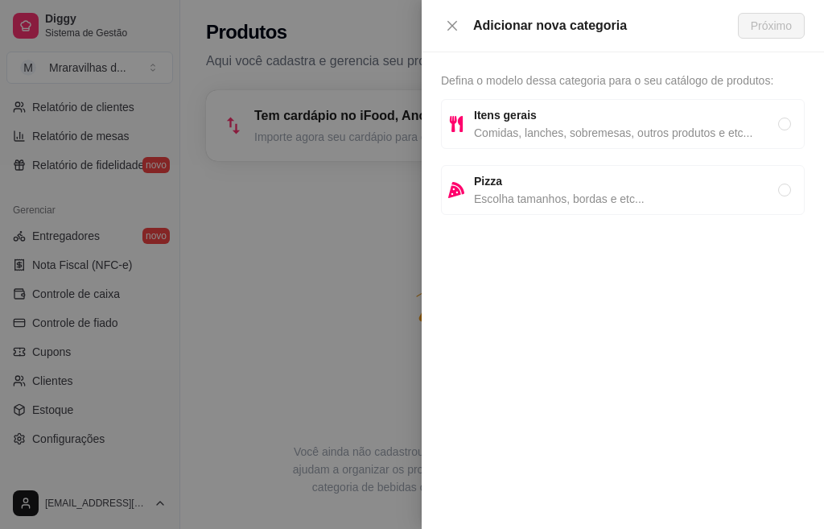
click at [529, 114] on strong "Itens gerais" at bounding box center [505, 115] width 63 height 13
radio input "true"
click at [580, 81] on span "Defina o modelo dessa categoria para o seu catálogo de produtos:" at bounding box center [607, 80] width 333 height 13
click at [464, 79] on span "Defina o modelo dessa categoria para o seu catálogo de produtos:" at bounding box center [607, 80] width 333 height 13
drag, startPoint x: 570, startPoint y: 68, endPoint x: 824, endPoint y: 73, distance: 253.7
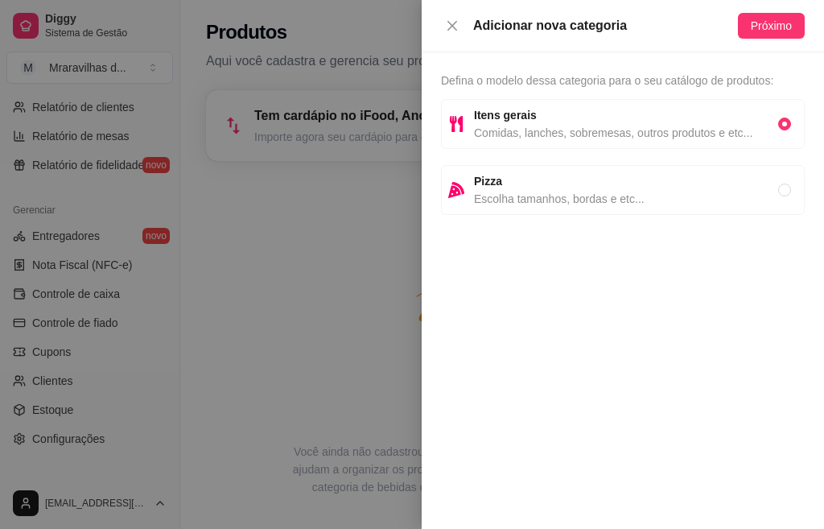
click at [572, 69] on div "Defina o modelo dessa categoria para o seu catálogo de produtos: Itens gerais C…" at bounding box center [623, 290] width 403 height 477
click at [789, 122] on input "radio" at bounding box center [785, 124] width 13 height 13
click at [784, 121] on input "radio" at bounding box center [785, 124] width 13 height 13
click at [782, 126] on input "radio" at bounding box center [785, 124] width 13 height 13
drag, startPoint x: 710, startPoint y: 90, endPoint x: 543, endPoint y: 73, distance: 168.3
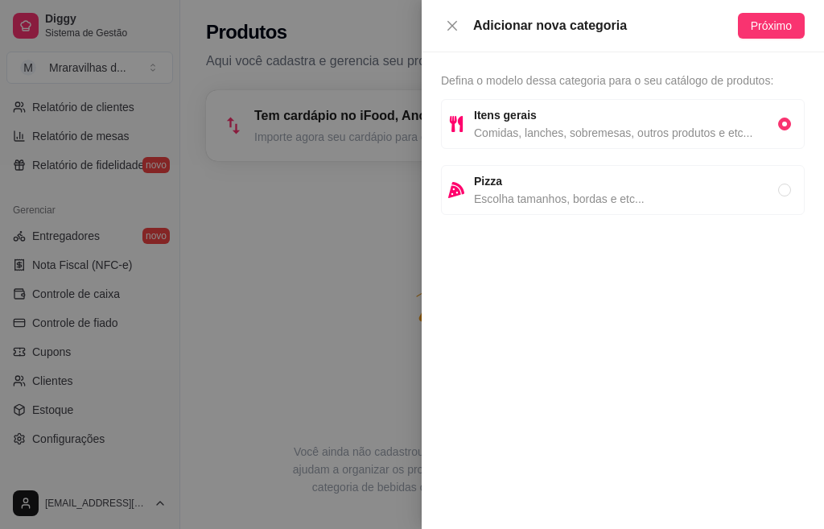
click at [709, 90] on div "Defina o modelo dessa categoria para o seu catálogo de produtos: Itens gerais C…" at bounding box center [623, 290] width 403 height 477
click at [543, 74] on span "Defina o modelo dessa categoria para o seu catálogo de produtos:" at bounding box center [607, 80] width 333 height 13
click at [547, 82] on span "Defina o modelo dessa categoria para o seu catálogo de produtos:" at bounding box center [607, 80] width 333 height 13
click at [763, 28] on span "Próximo" at bounding box center [771, 26] width 41 height 18
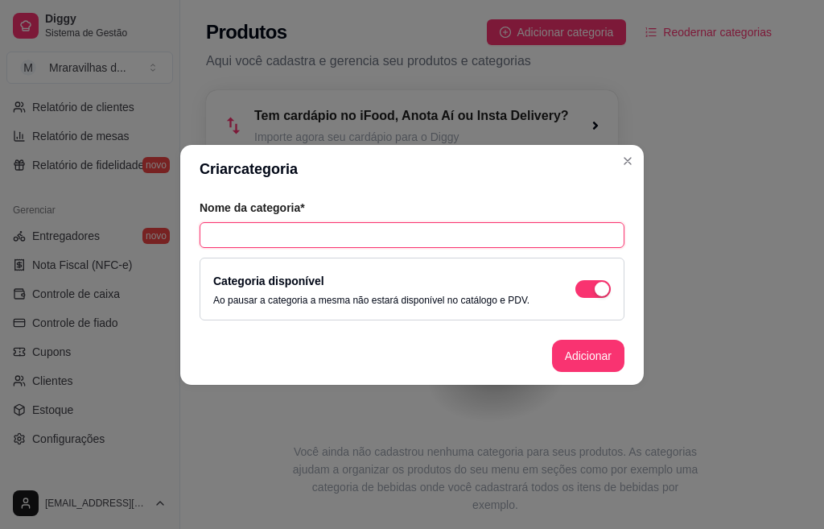
click at [275, 237] on input "text" at bounding box center [412, 235] width 425 height 26
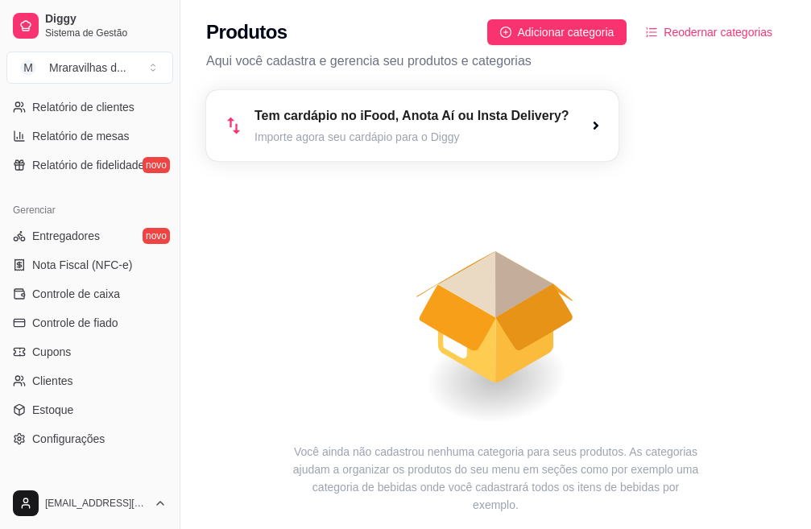
click at [654, 33] on icon "ordered-list" at bounding box center [651, 32] width 11 height 11
click at [663, 33] on button "Reodernar categorias" at bounding box center [709, 32] width 152 height 26
click at [704, 28] on span "Reodernar categorias" at bounding box center [717, 32] width 109 height 18
click at [593, 27] on span "Adicionar categoria" at bounding box center [566, 32] width 97 height 18
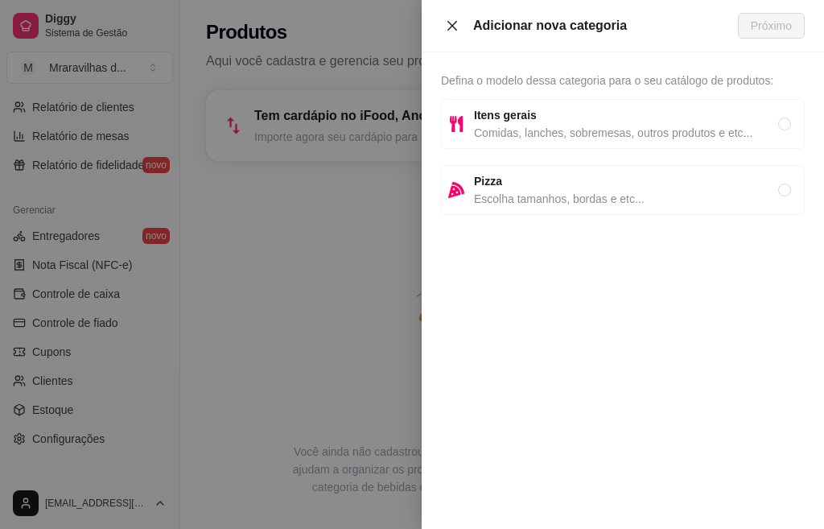
click at [450, 19] on button "Close" at bounding box center [452, 26] width 23 height 15
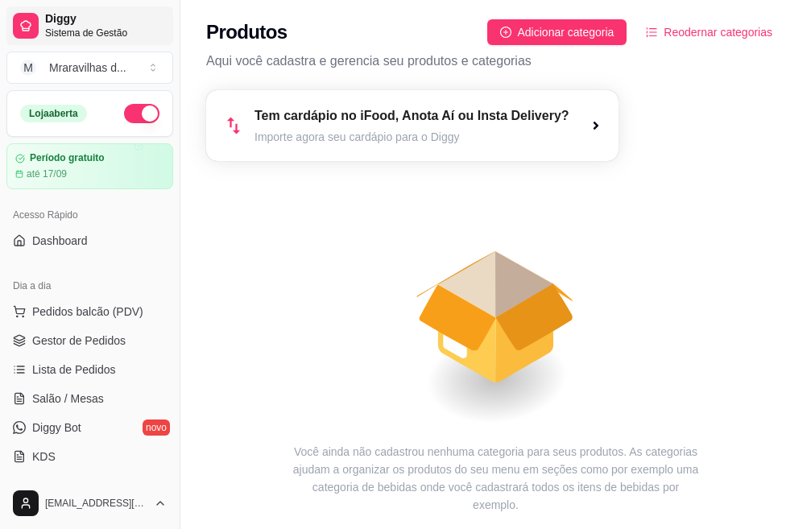
click at [71, 22] on span "Diggy" at bounding box center [106, 19] width 122 height 14
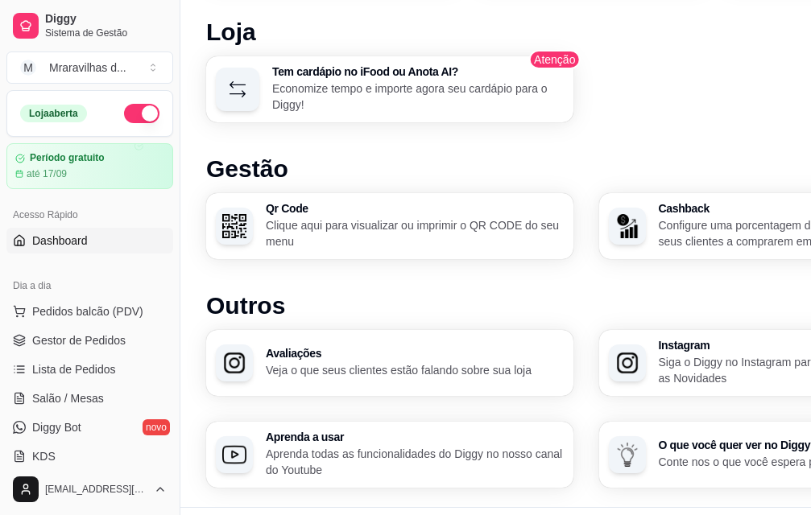
scroll to position [1046, 0]
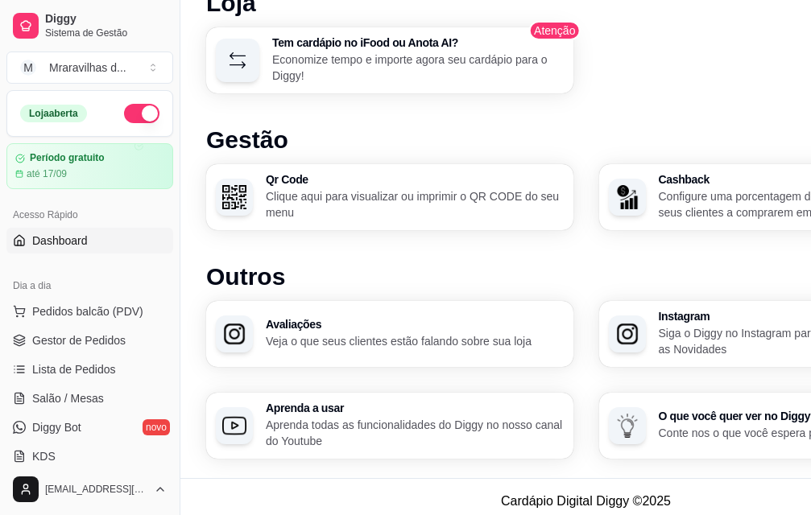
click at [642, 486] on footer "Cardápio Digital Diggy © 2025" at bounding box center [585, 501] width 811 height 46
